Goal: Check status

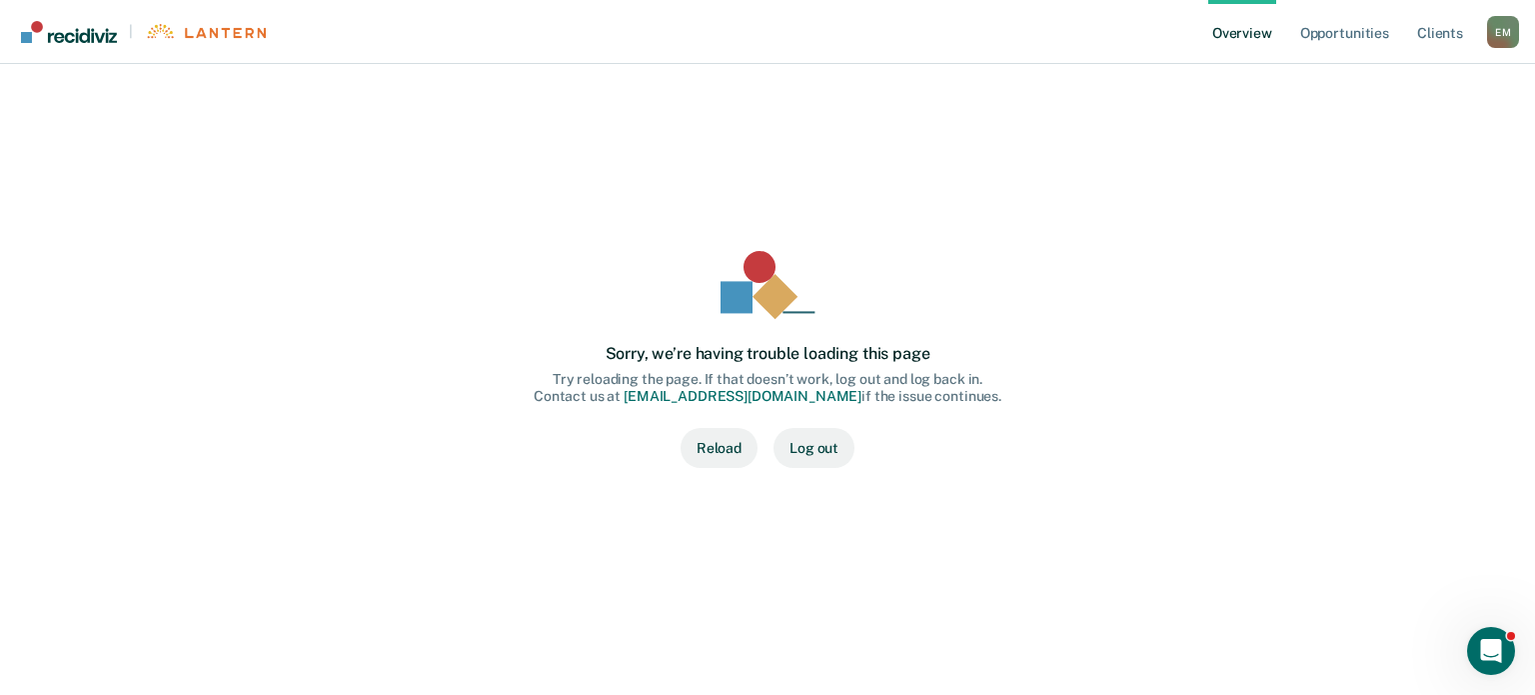
click at [711, 447] on button "Reload" at bounding box center [719, 448] width 77 height 40
click at [714, 445] on button "Reload" at bounding box center [719, 448] width 77 height 40
click at [725, 440] on button "Reload" at bounding box center [719, 448] width 77 height 40
